Goal: Task Accomplishment & Management: Manage account settings

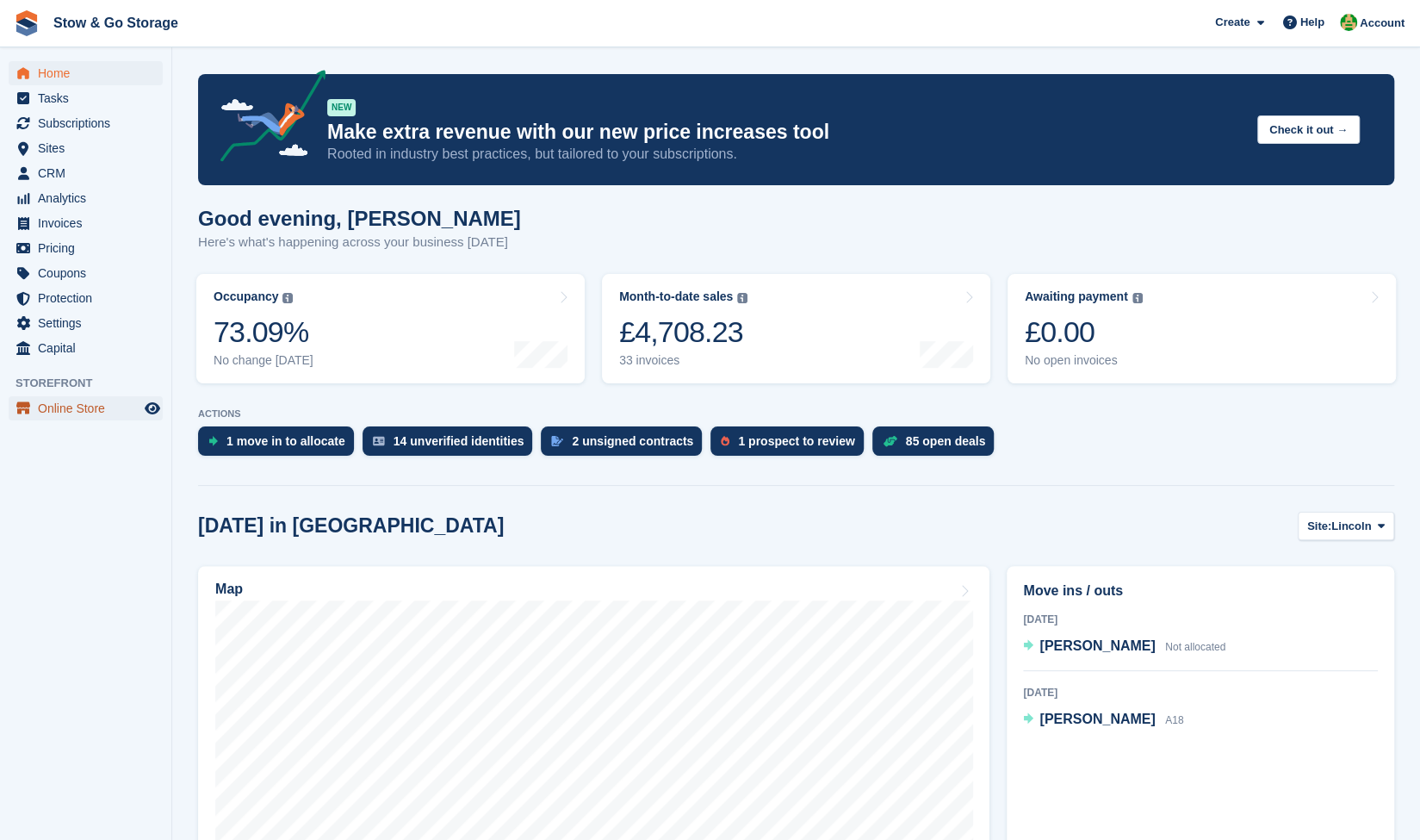
click at [65, 404] on span "Online Store" at bounding box center [90, 408] width 104 height 24
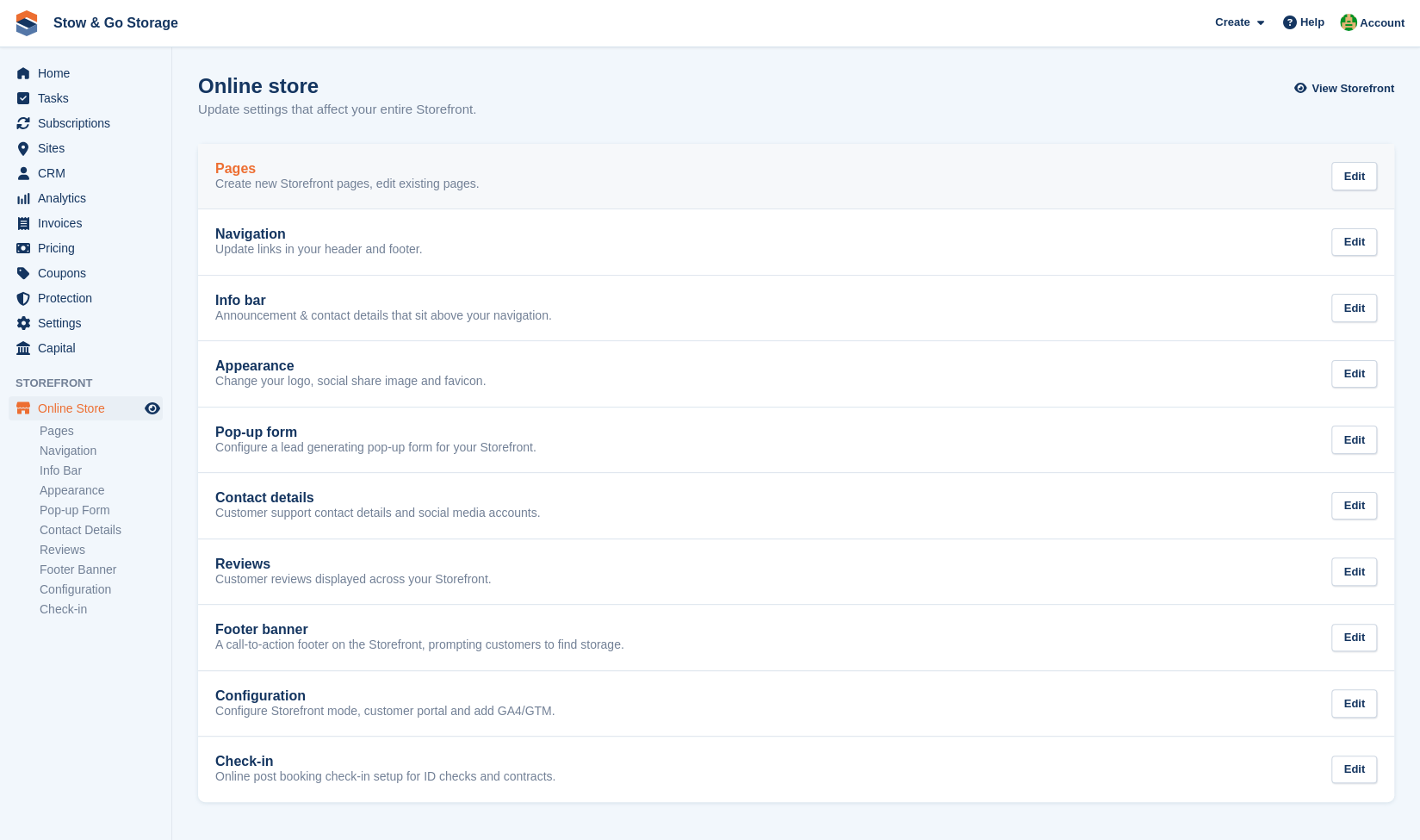
click at [495, 156] on link "Pages Create new Storefront pages, edit existing pages. Edit" at bounding box center [796, 176] width 1196 height 65
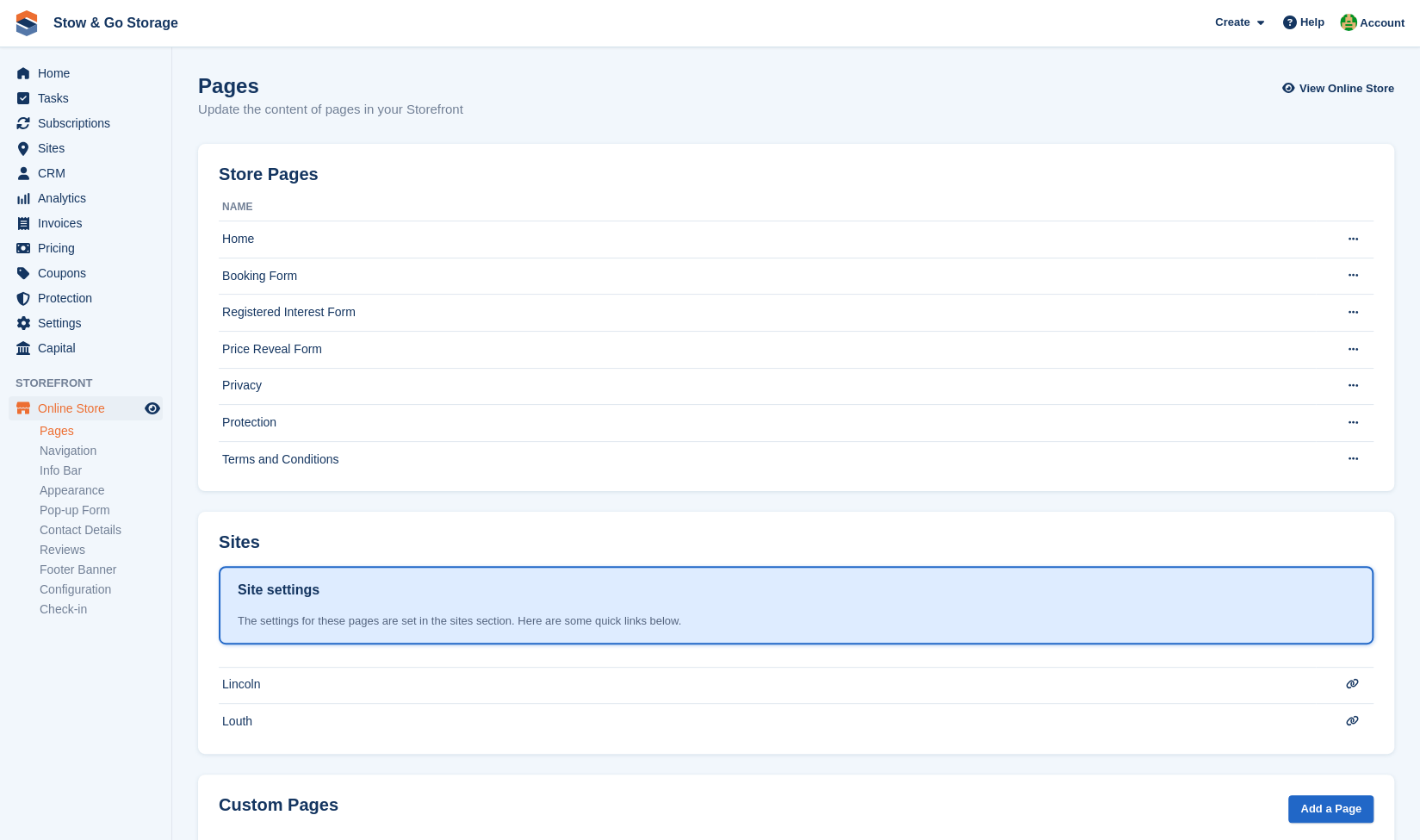
scroll to position [124, 0]
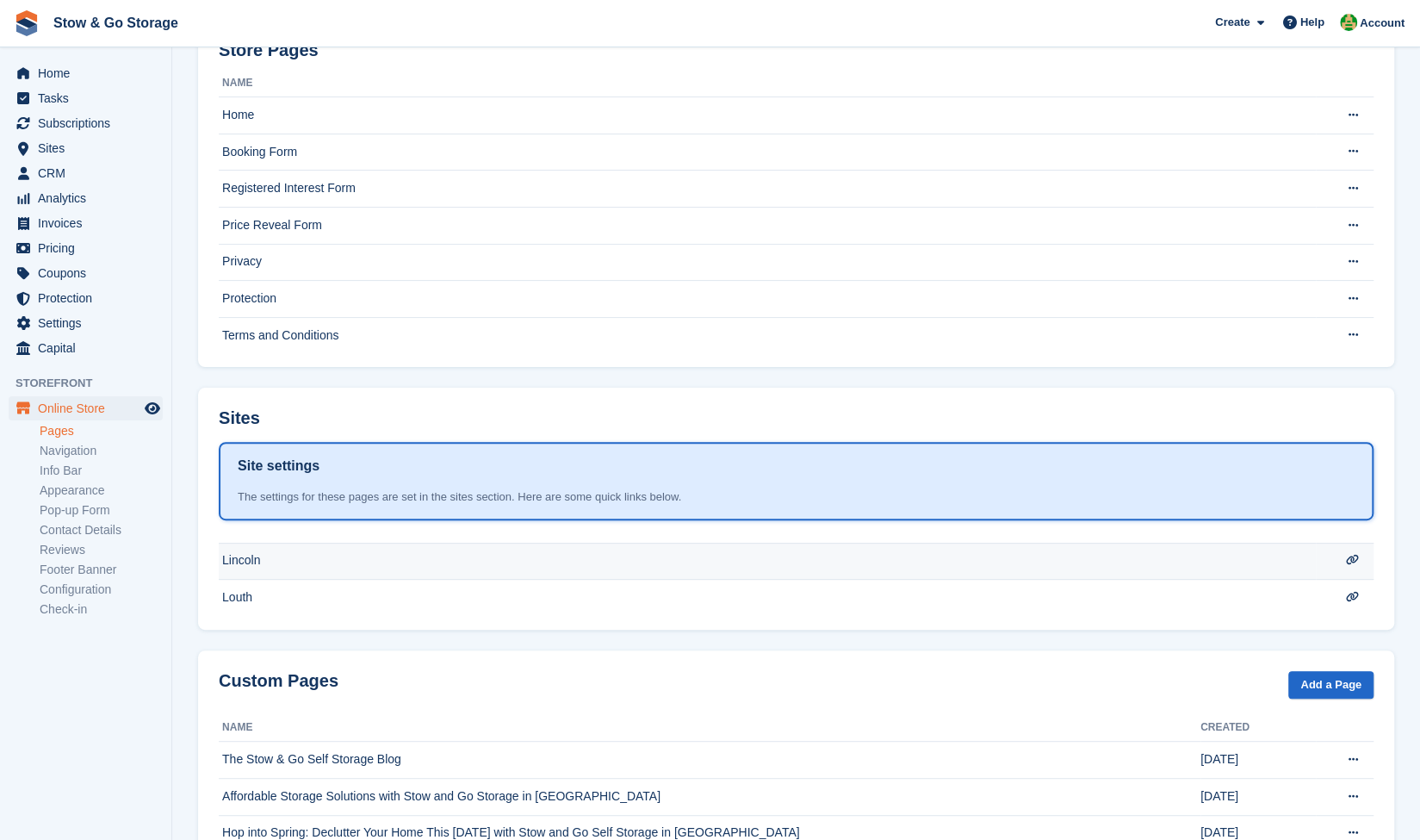
click at [253, 560] on td "Lincoln" at bounding box center [767, 561] width 1097 height 37
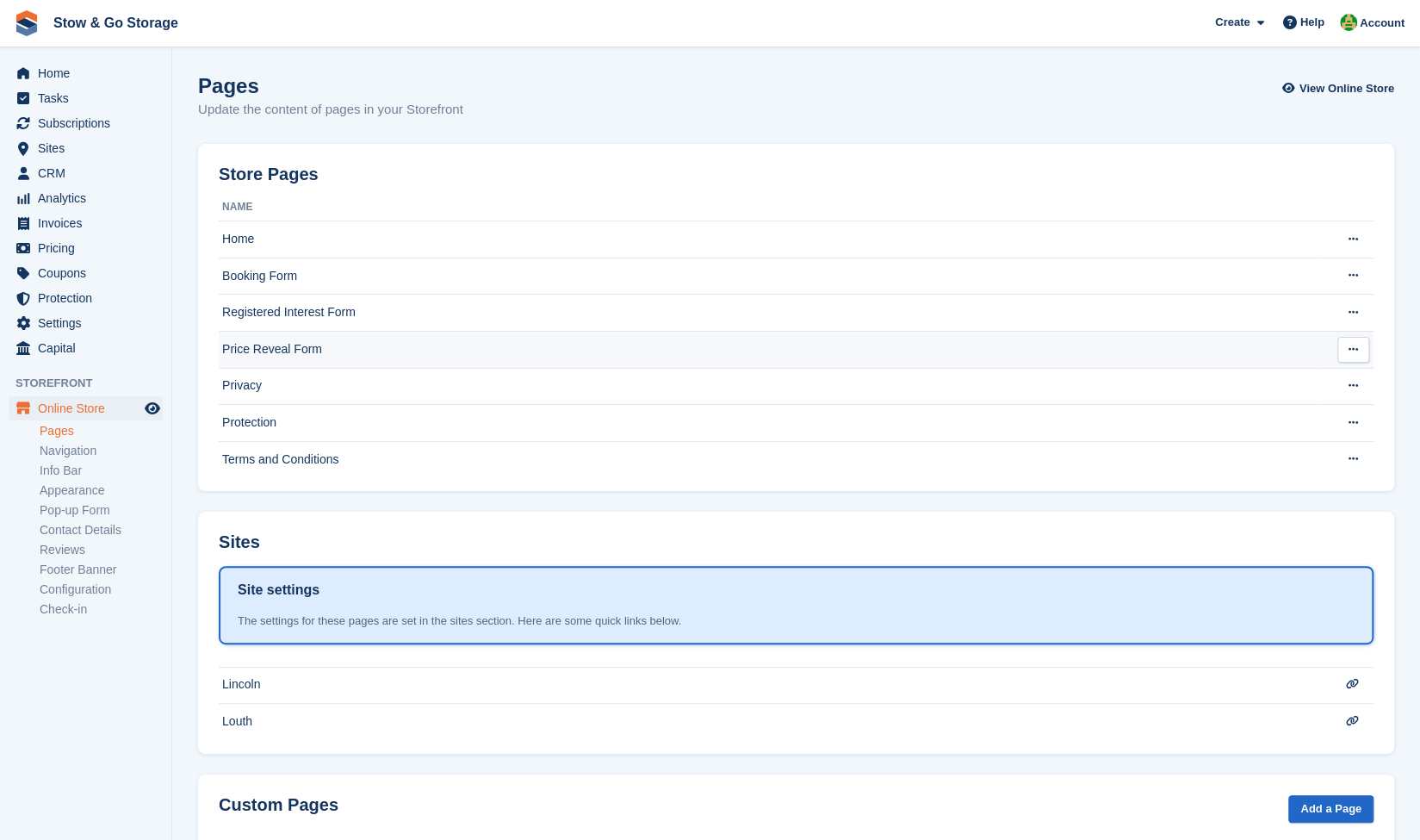
click at [283, 356] on td "Price Reveal Form" at bounding box center [767, 349] width 1097 height 37
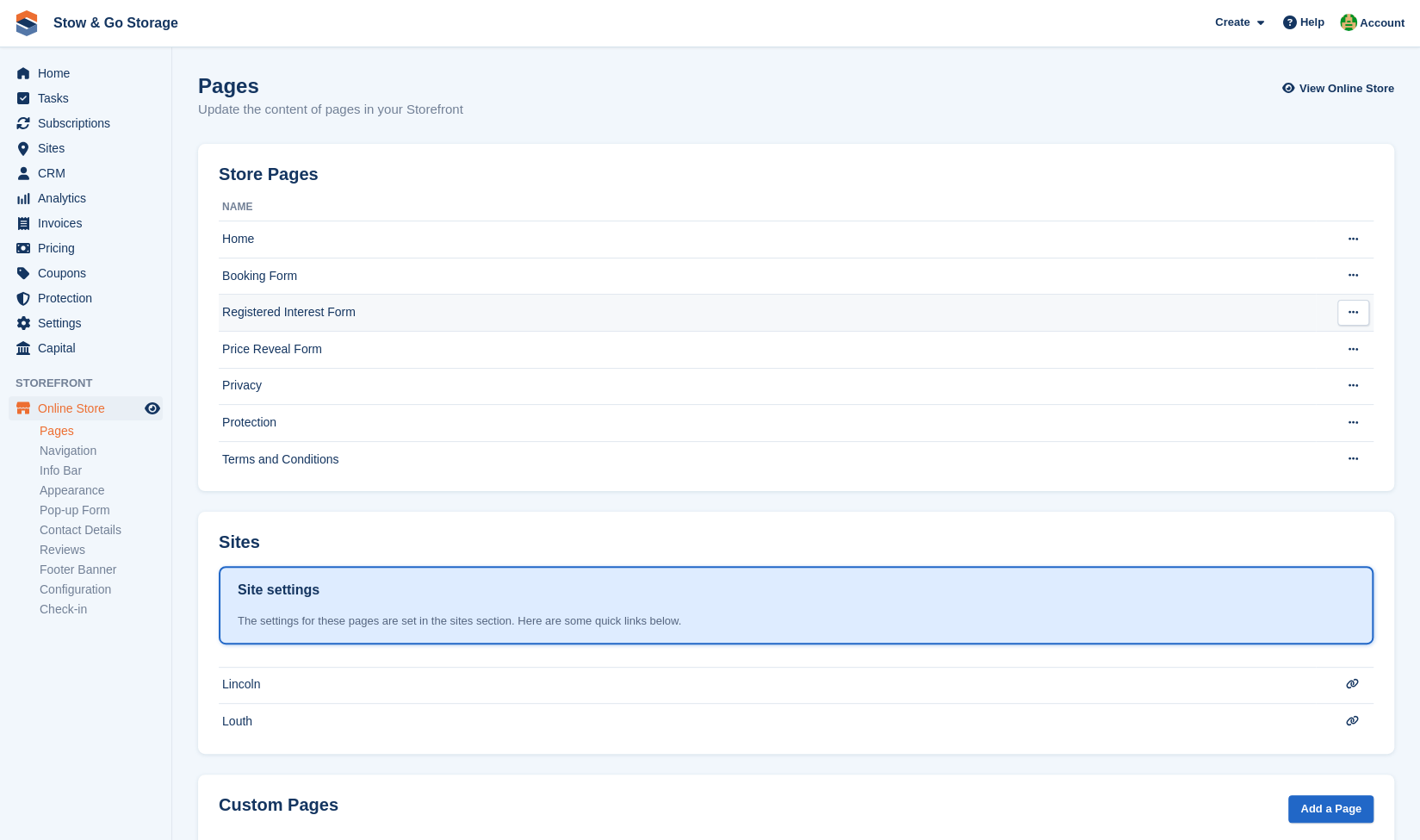
click at [339, 325] on td "Registered Interest Form" at bounding box center [767, 313] width 1097 height 37
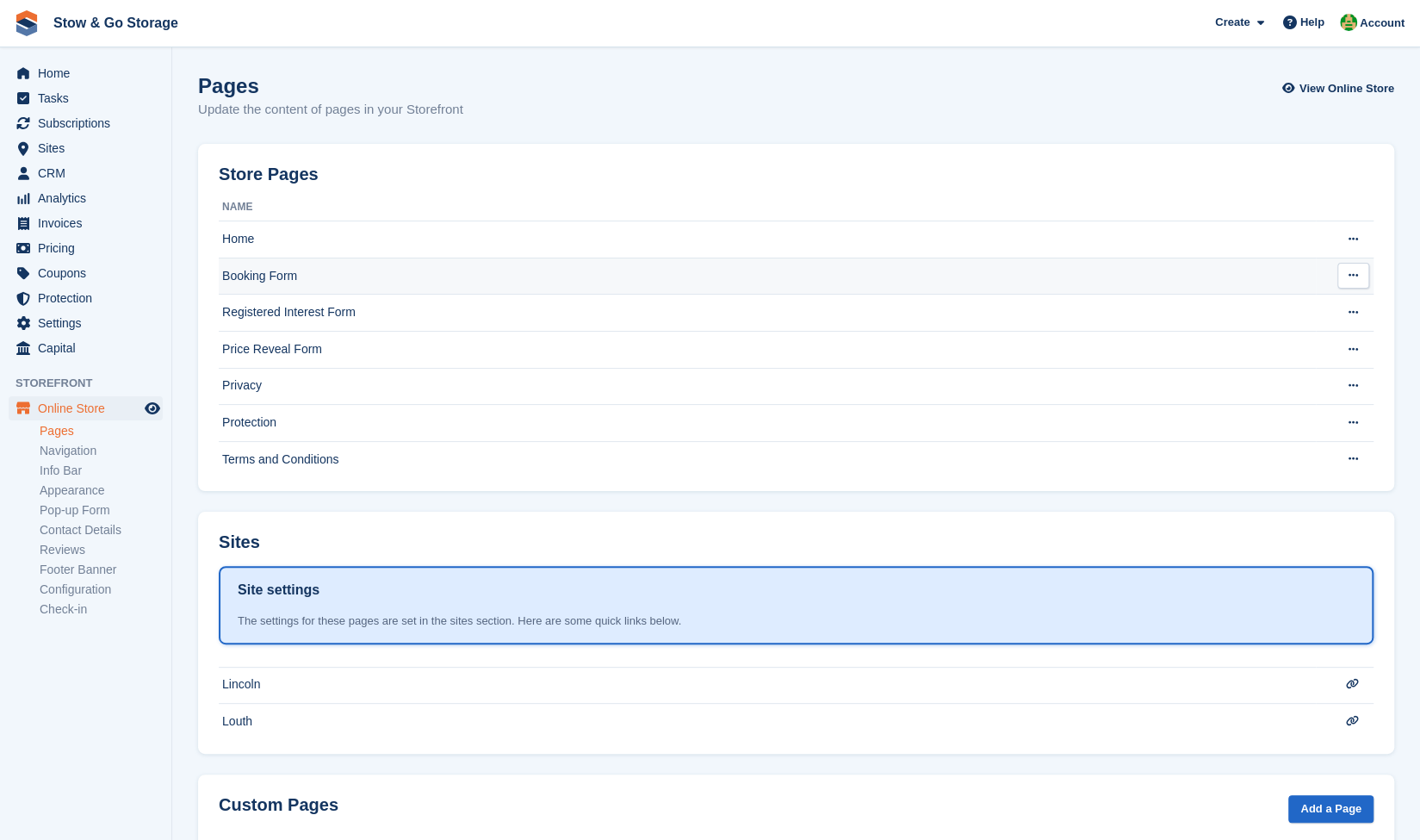
click at [296, 269] on td "Booking Form" at bounding box center [767, 275] width 1097 height 37
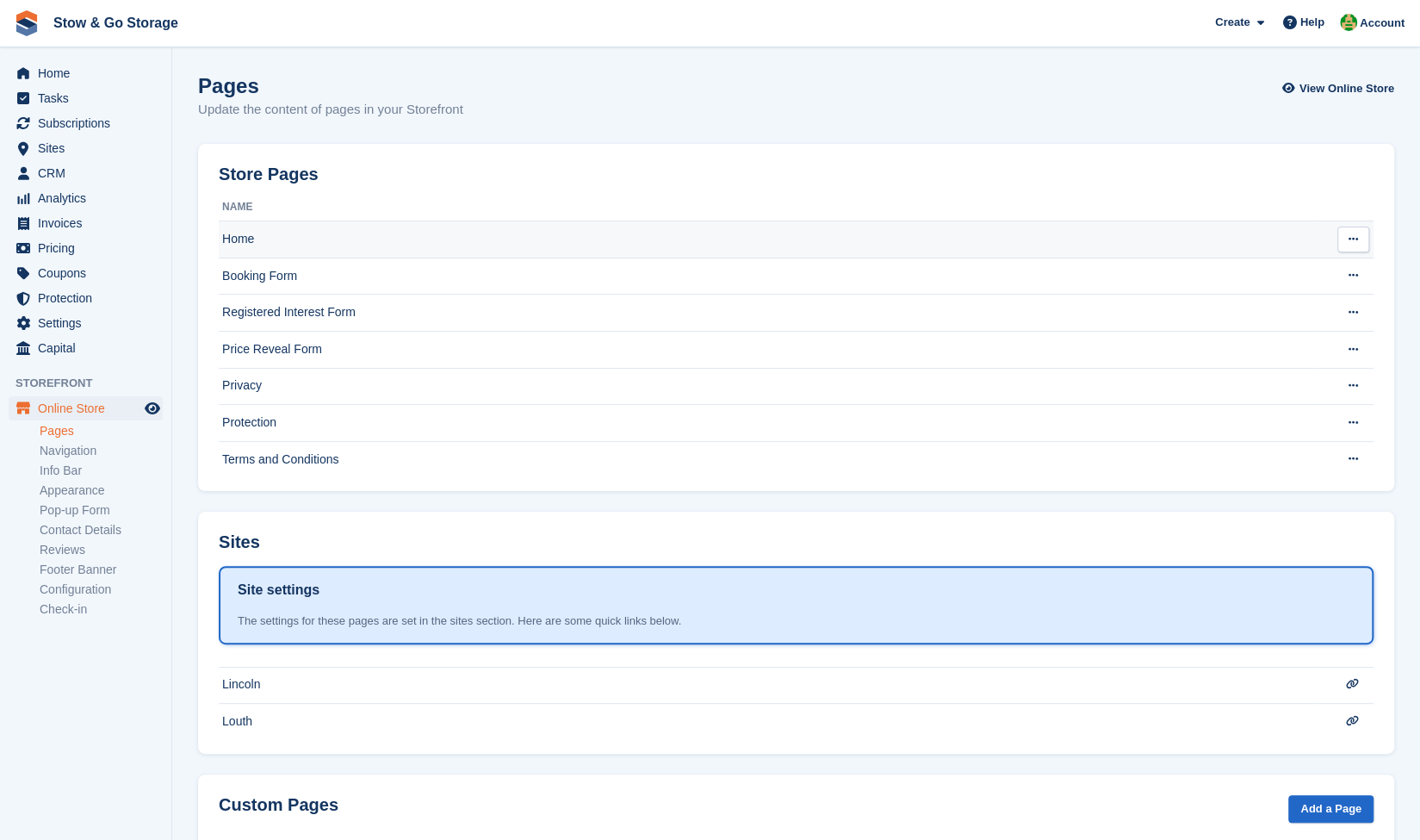
click at [301, 244] on td "Home" at bounding box center [767, 240] width 1097 height 37
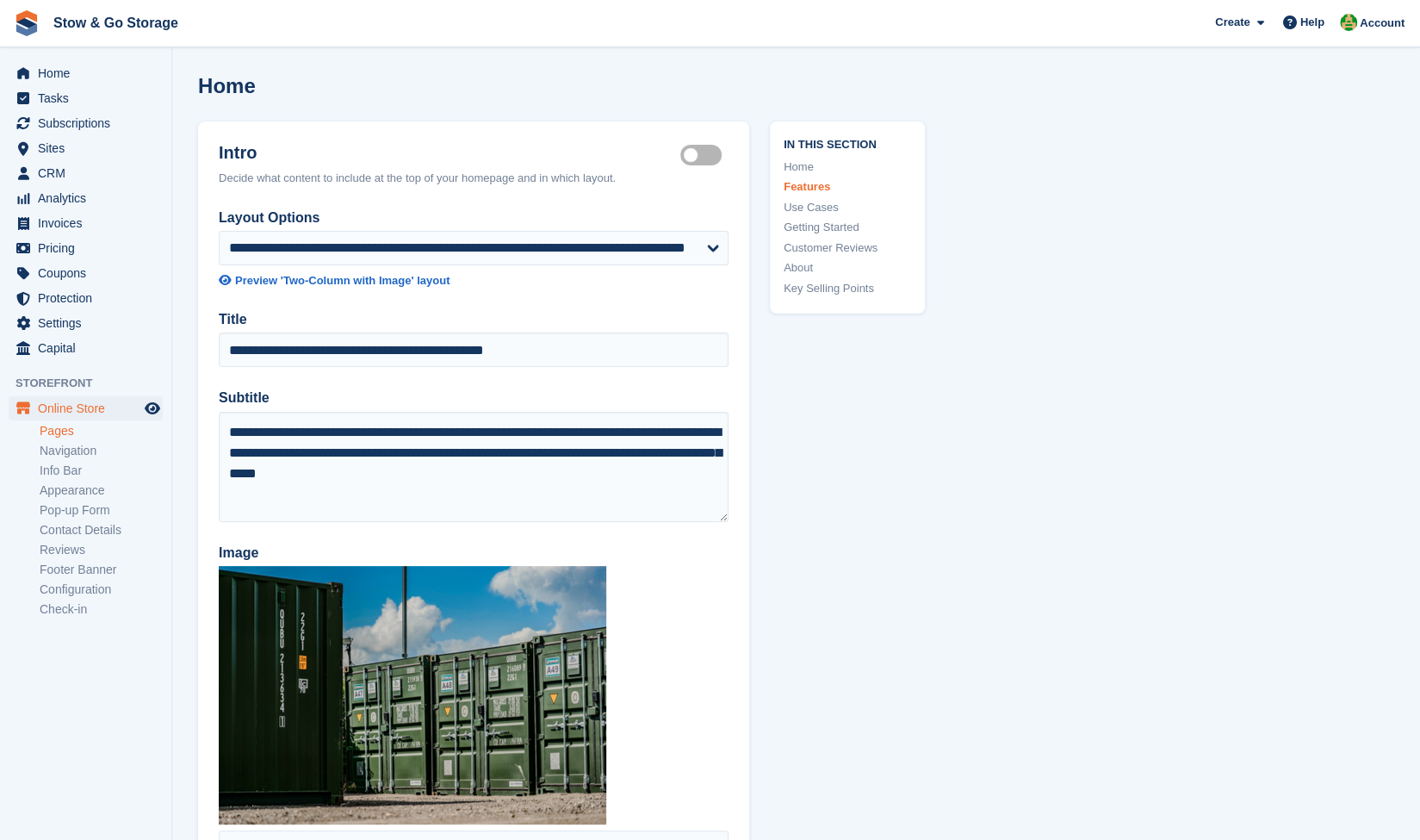
scroll to position [3, 0]
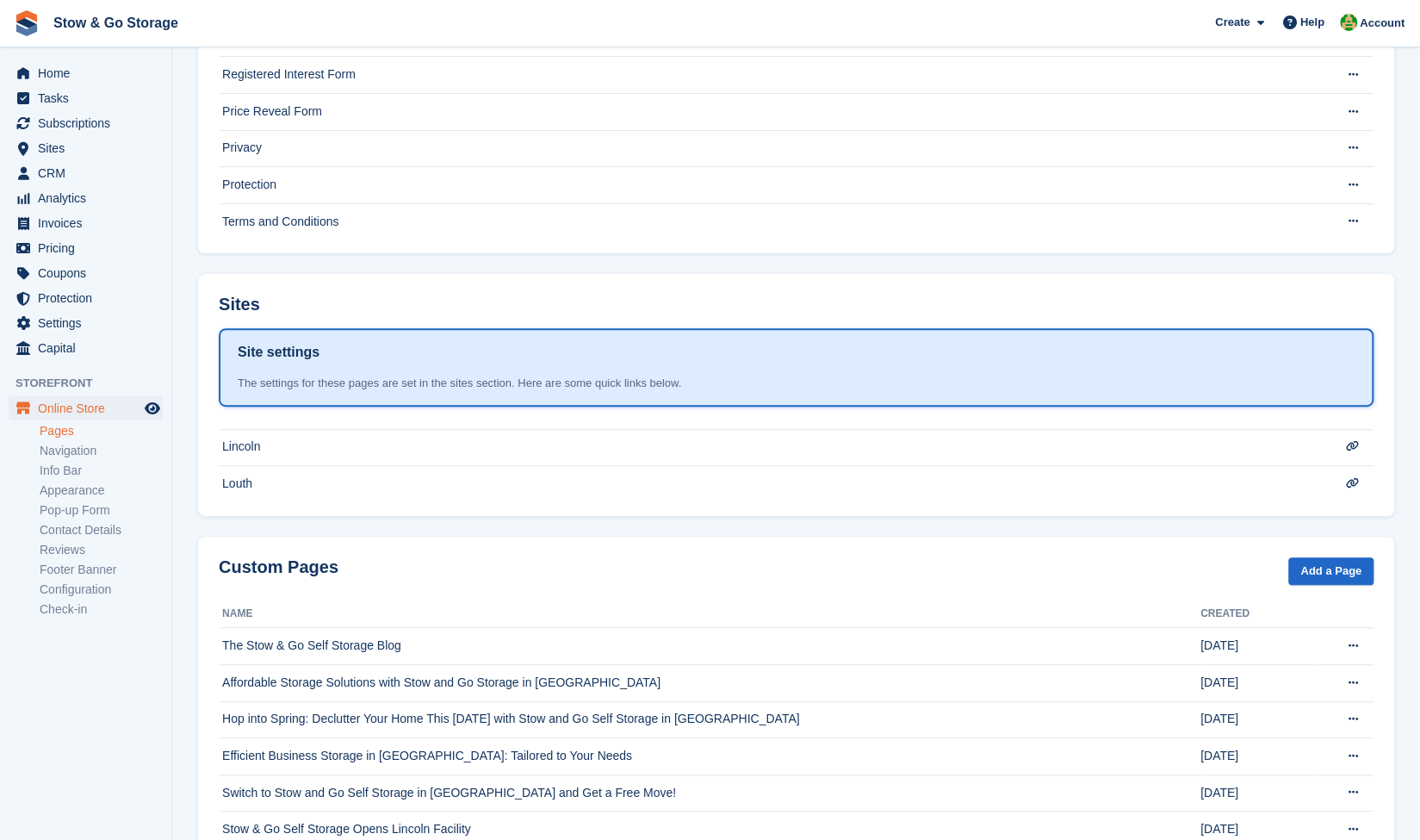
scroll to position [239, 0]
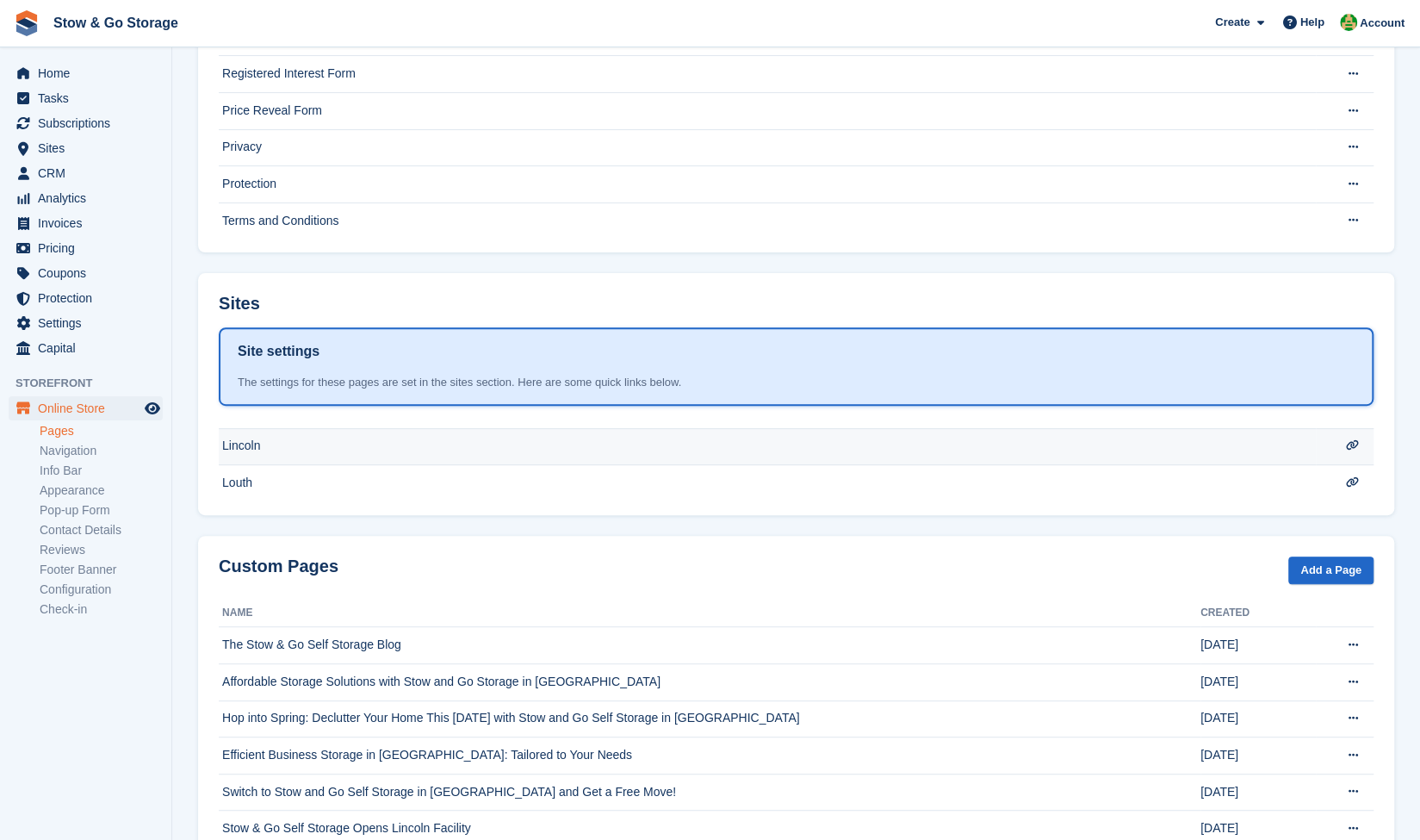
click at [288, 428] on td "Lincoln" at bounding box center [767, 446] width 1097 height 37
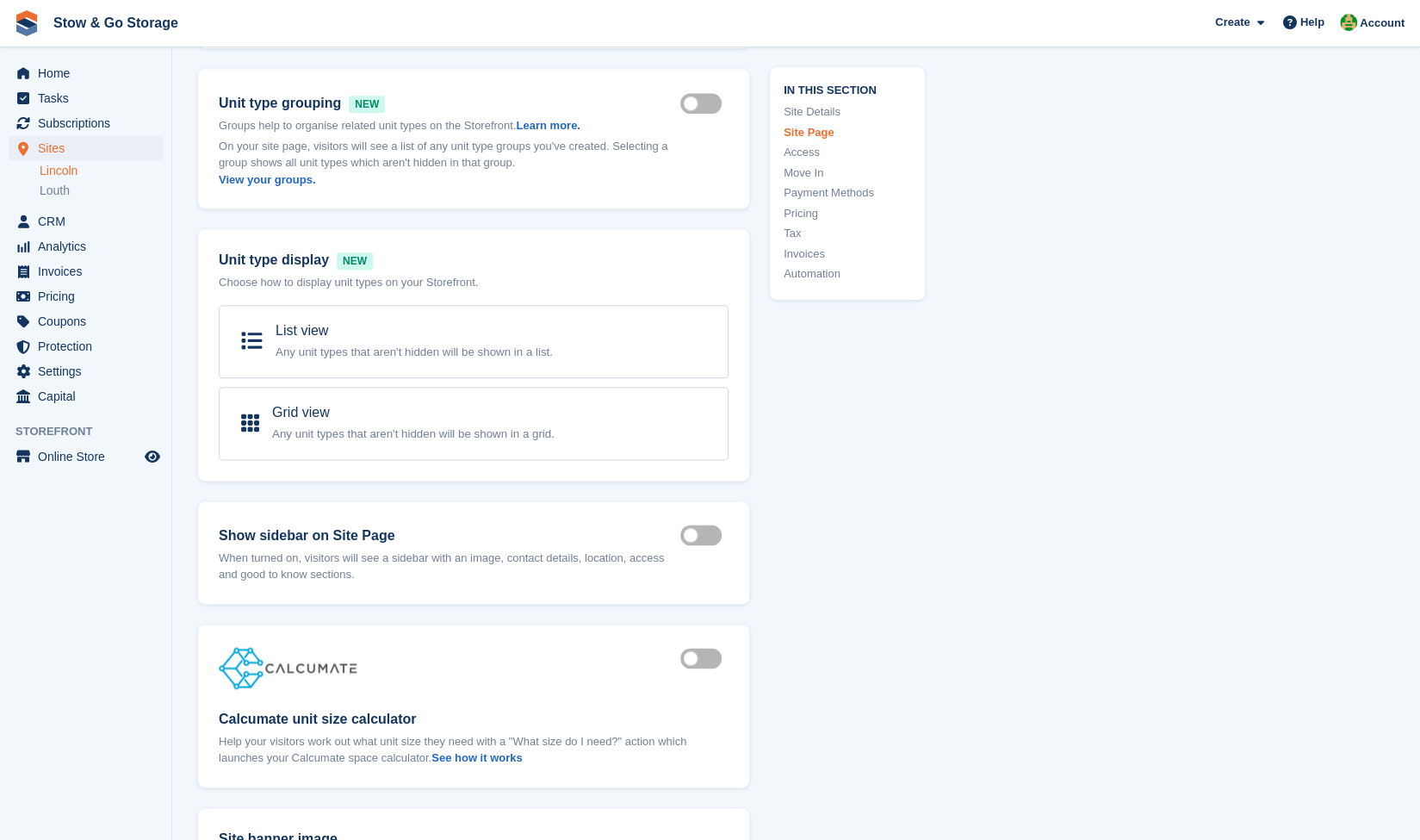
scroll to position [1188, 0]
click at [273, 177] on link "View your groups." at bounding box center [267, 178] width 97 height 12
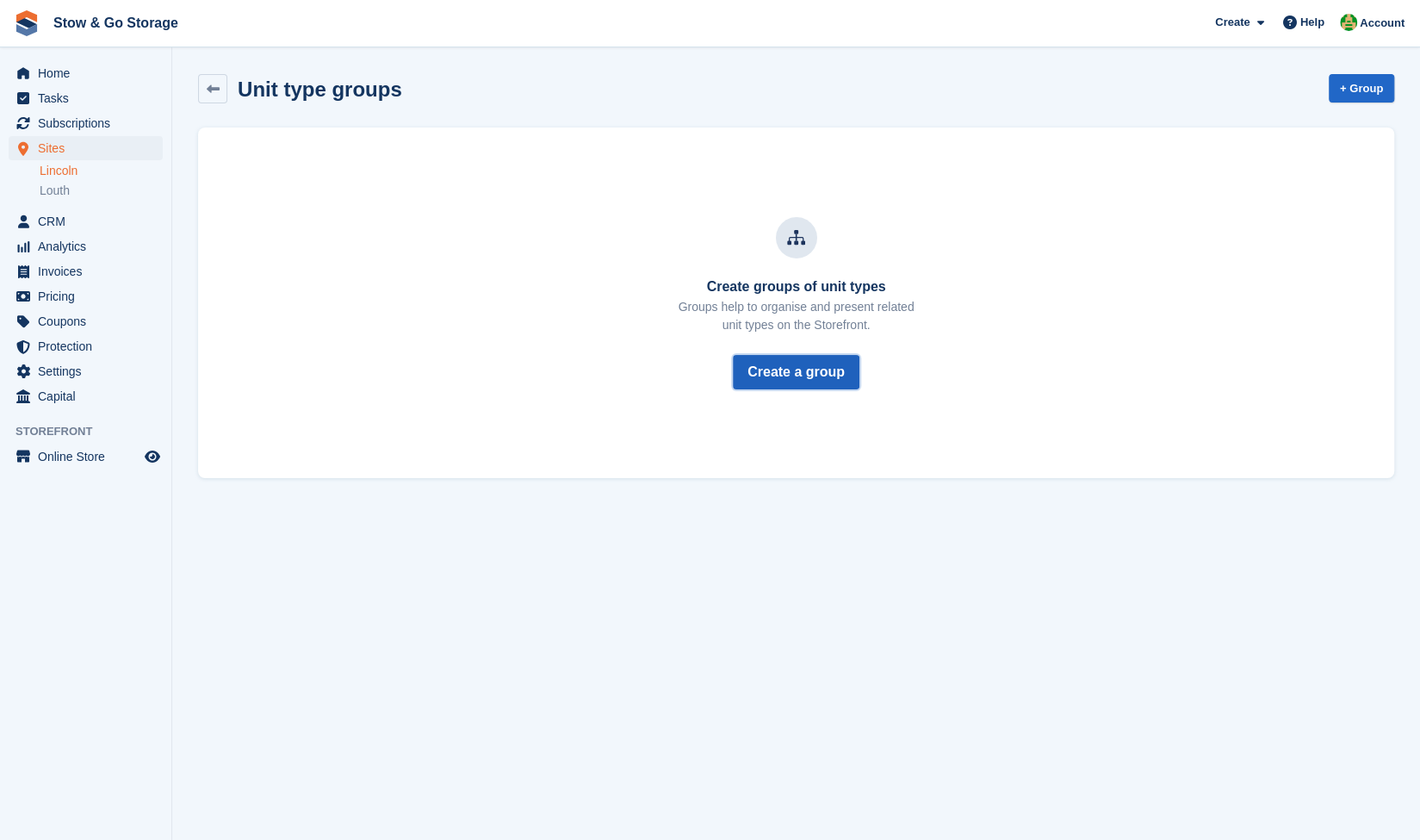
click at [778, 374] on link "Create a group" at bounding box center [796, 372] width 127 height 35
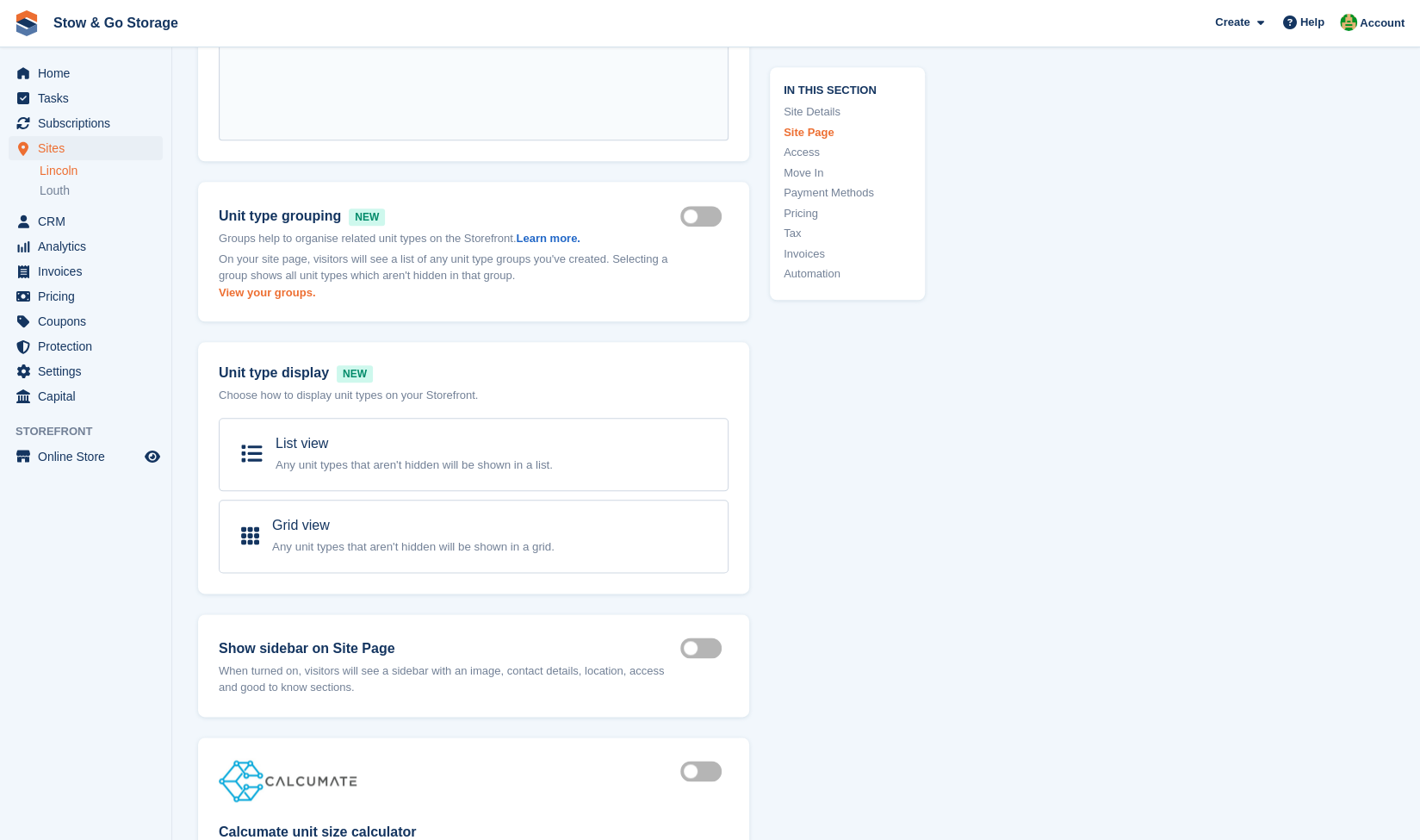
scroll to position [1076, 0]
click at [283, 292] on link "View your groups." at bounding box center [267, 291] width 97 height 12
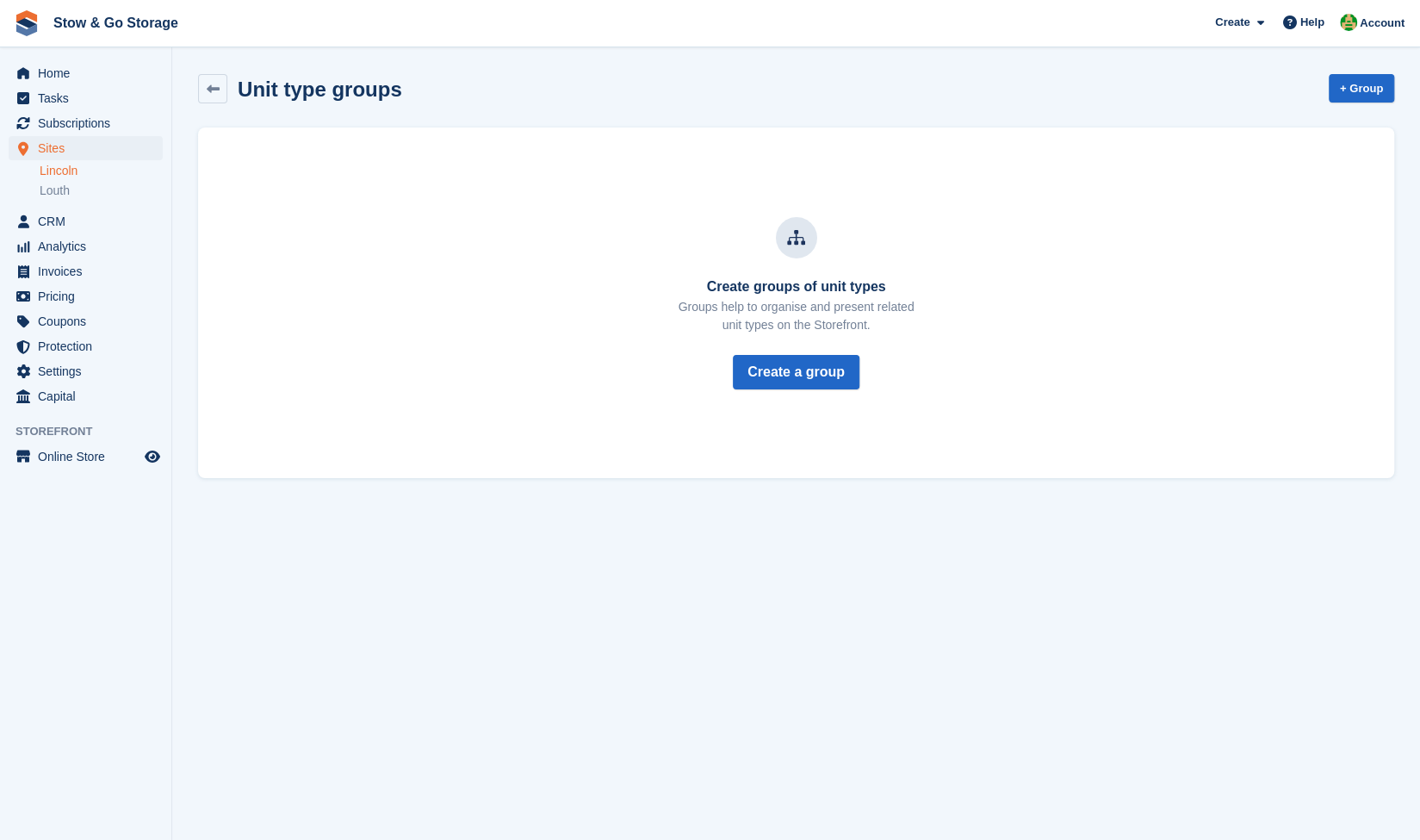
click at [1245, 278] on div "Create groups of unit types Groups help to organise and present related unit ty…" at bounding box center [796, 302] width 1154 height 323
click at [803, 373] on link "Create a group" at bounding box center [796, 372] width 127 height 35
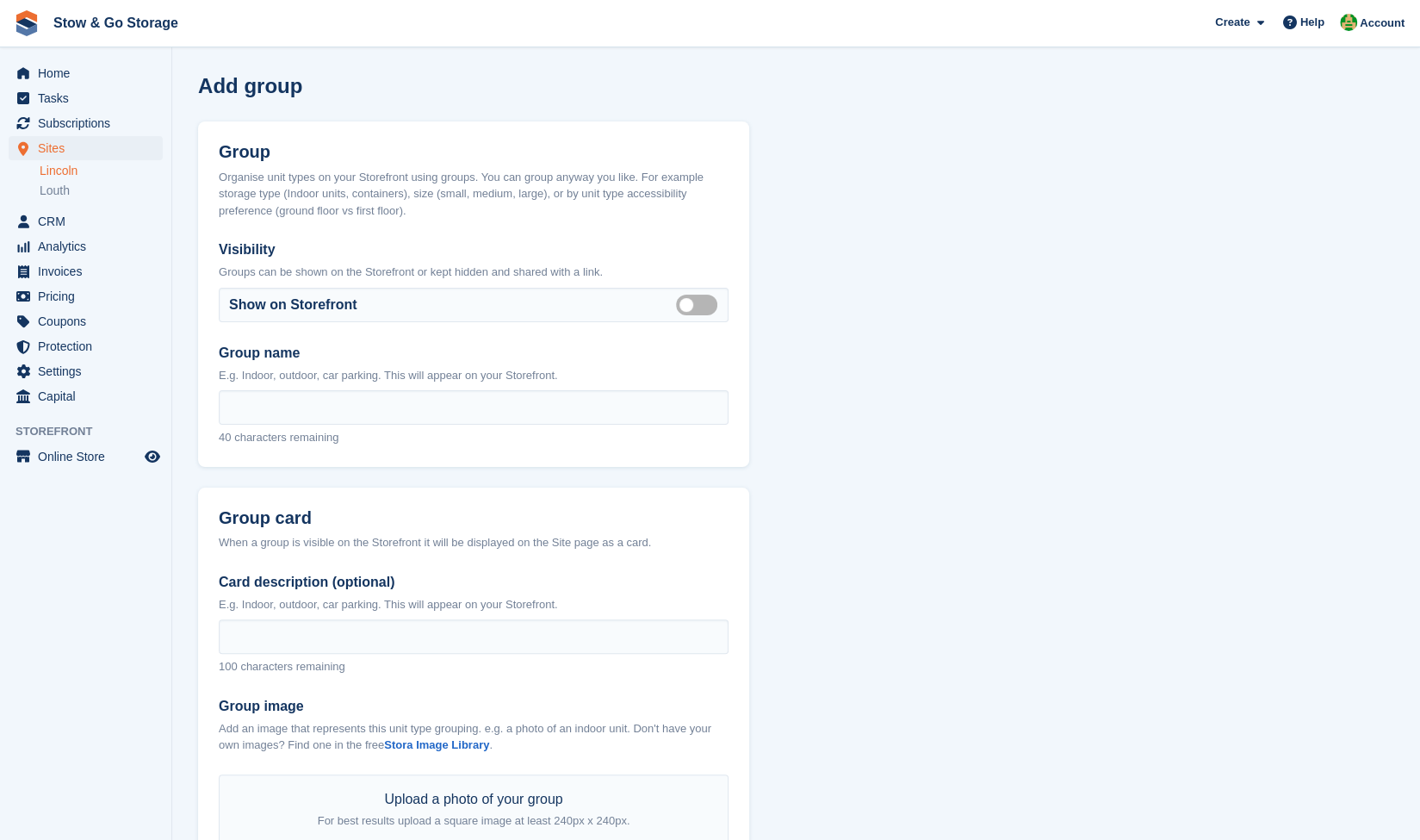
scroll to position [2, 0]
